Goal: Transaction & Acquisition: Purchase product/service

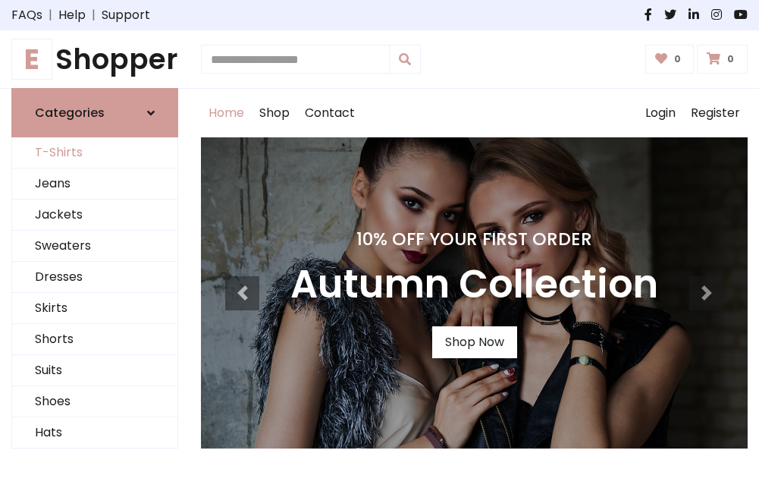
click at [95, 153] on link "T-Shirts" at bounding box center [94, 152] width 165 height 31
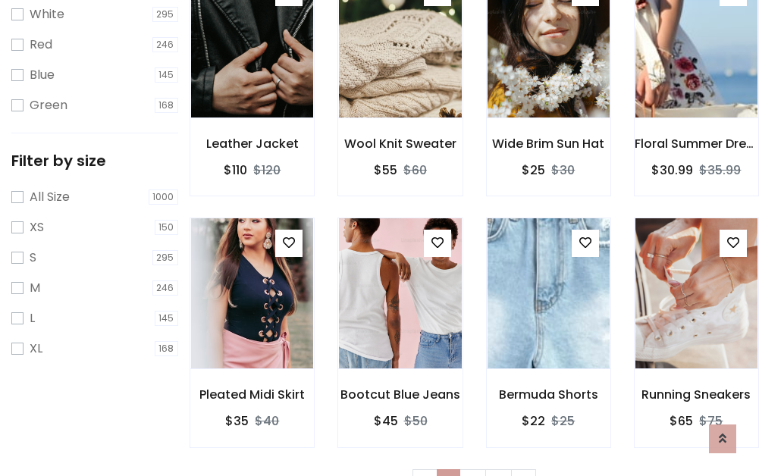
scroll to position [27, 0]
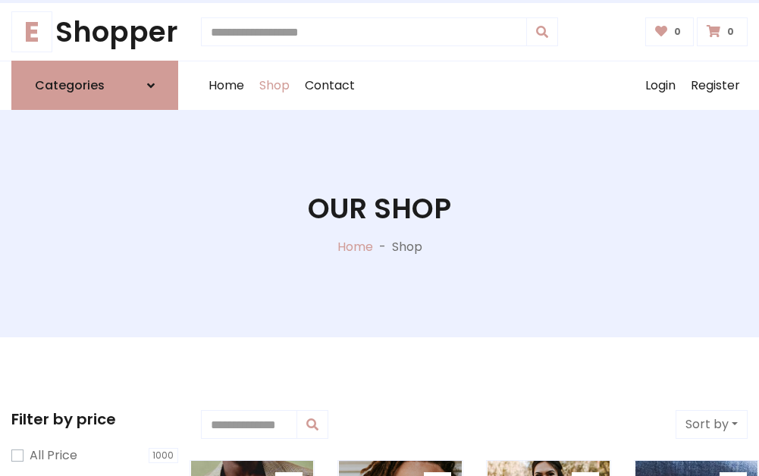
click at [379, 224] on h1 "Our Shop" at bounding box center [379, 208] width 143 height 33
click at [474, 86] on div "Home Shop Contact Log out Login Register" at bounding box center [474, 85] width 547 height 49
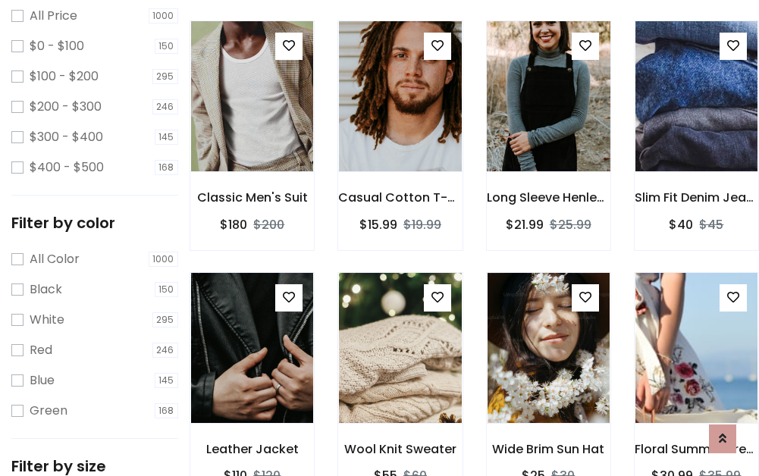
click at [548, 124] on img at bounding box center [548, 96] width 146 height 364
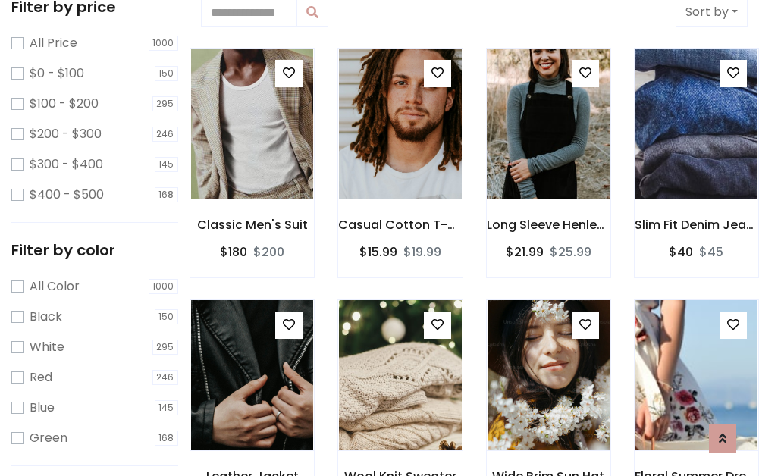
scroll to position [27, 0]
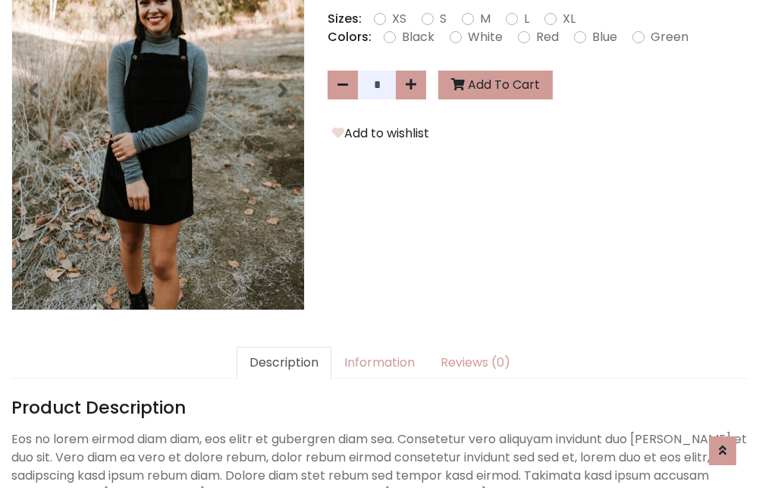
scroll to position [371, 0]
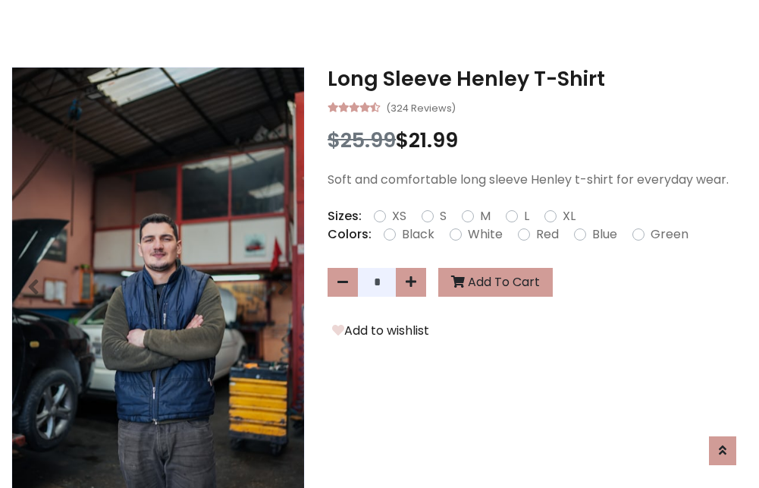
click at [538, 79] on h3 "Long Sleeve Henley T-Shirt" at bounding box center [538, 79] width 420 height 24
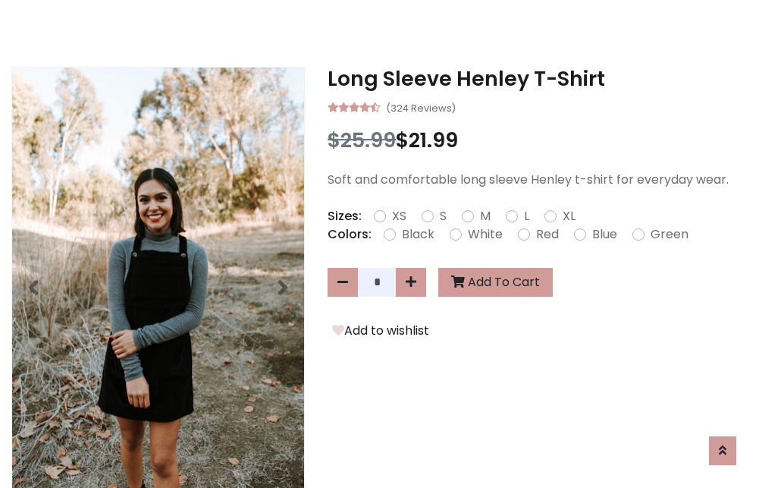
click at [538, 79] on h3 "Long Sleeve Henley T-Shirt" at bounding box center [538, 79] width 420 height 24
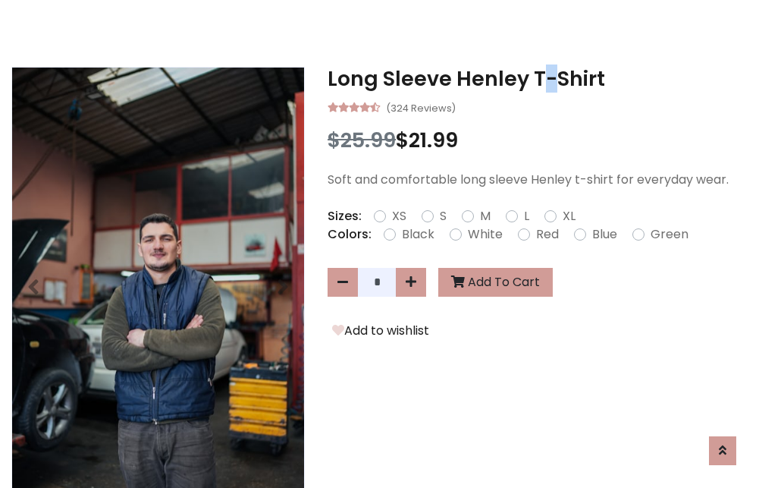
click at [538, 79] on h3 "Long Sleeve Henley T-Shirt" at bounding box center [538, 79] width 420 height 24
